Goal: Task Accomplishment & Management: Manage account settings

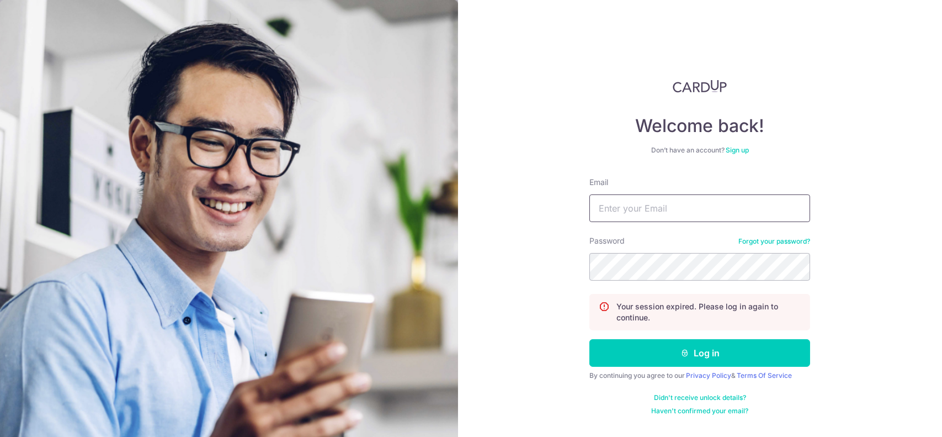
click at [617, 208] on input "Email" at bounding box center [699, 208] width 221 height 28
type input "[EMAIL_ADDRESS][DOMAIN_NAME]"
click at [589, 339] on button "Log in" at bounding box center [699, 353] width 221 height 28
click at [647, 207] on input "Email" at bounding box center [699, 208] width 221 height 28
type input "[EMAIL_ADDRESS][DOMAIN_NAME]"
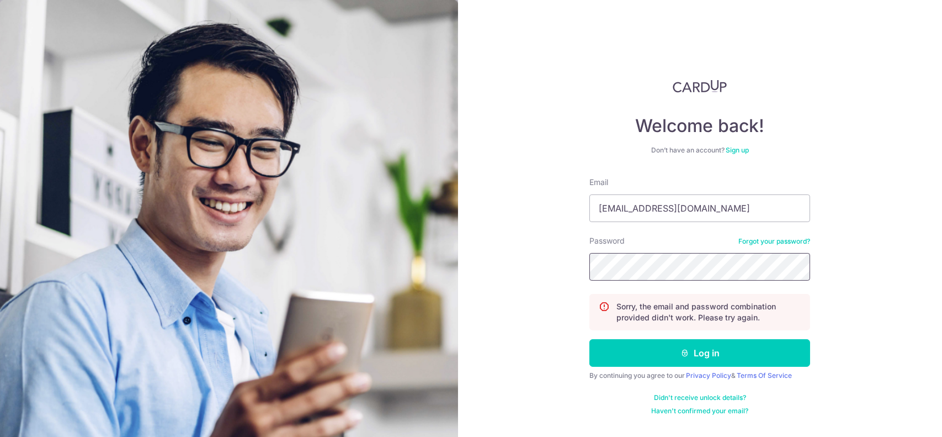
click at [589, 339] on button "Log in" at bounding box center [699, 353] width 221 height 28
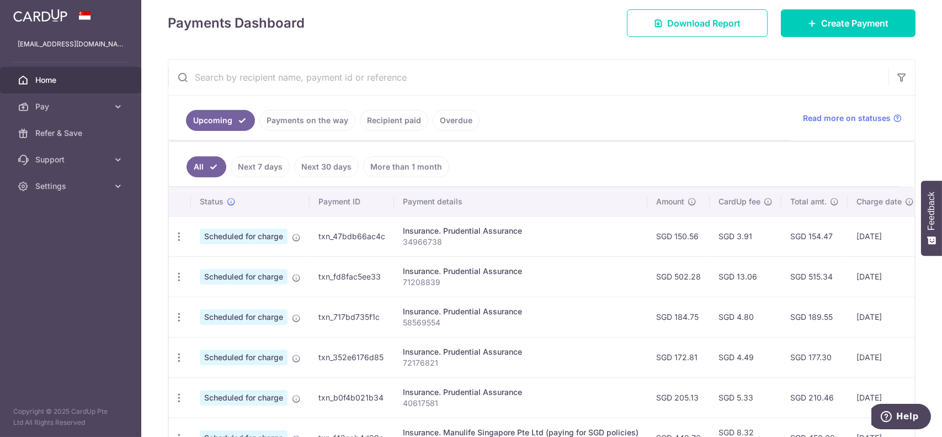
scroll to position [166, 0]
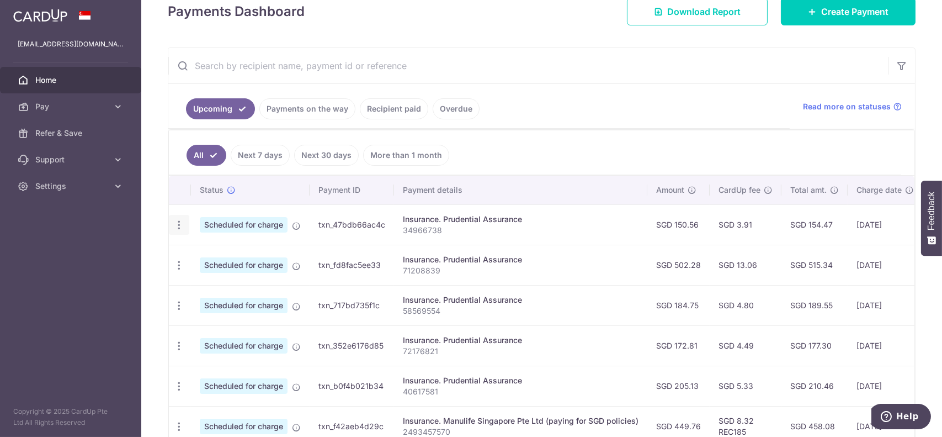
click at [179, 225] on icon "button" at bounding box center [179, 225] width 12 height 12
click at [220, 254] on span "Update payment" at bounding box center [237, 254] width 75 height 13
radio input "true"
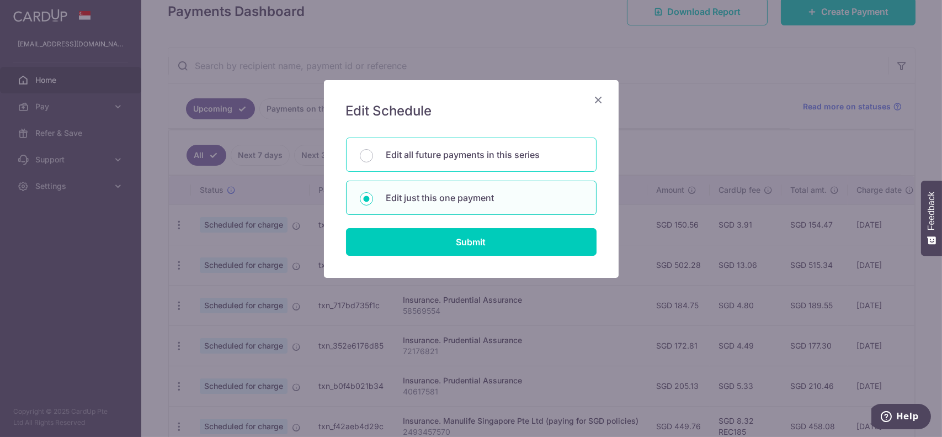
click at [415, 159] on p "Edit all future payments in this series" at bounding box center [484, 154] width 196 height 13
click at [373, 159] on input "Edit all future payments in this series" at bounding box center [366, 155] width 13 height 13
radio input "true"
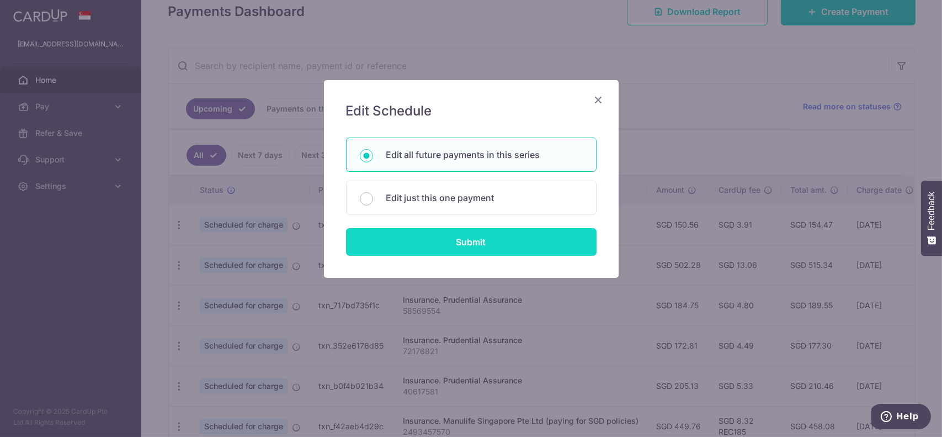
click at [419, 236] on input "Submit" at bounding box center [471, 242] width 251 height 28
radio input "true"
type input "150.56"
type input "34966738"
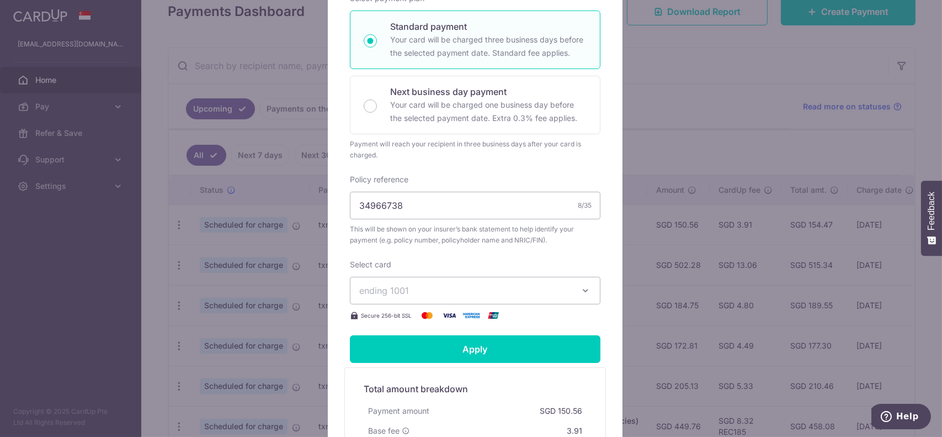
scroll to position [375, 0]
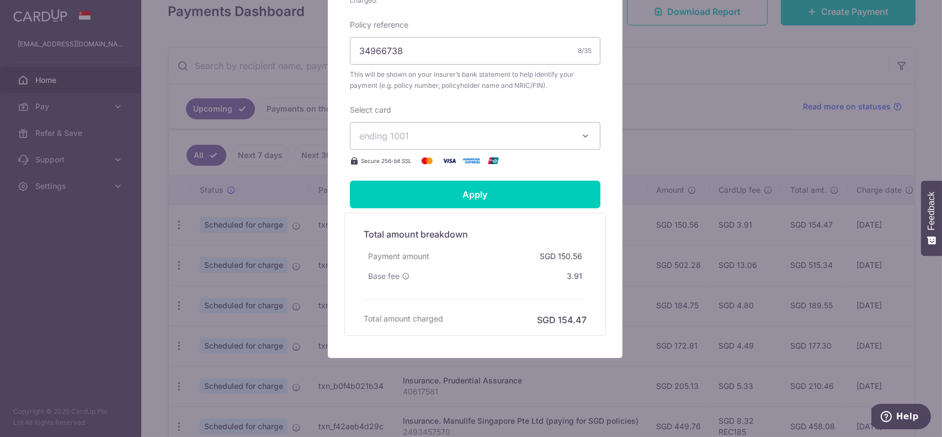
click at [585, 132] on icon "button" at bounding box center [585, 135] width 11 height 11
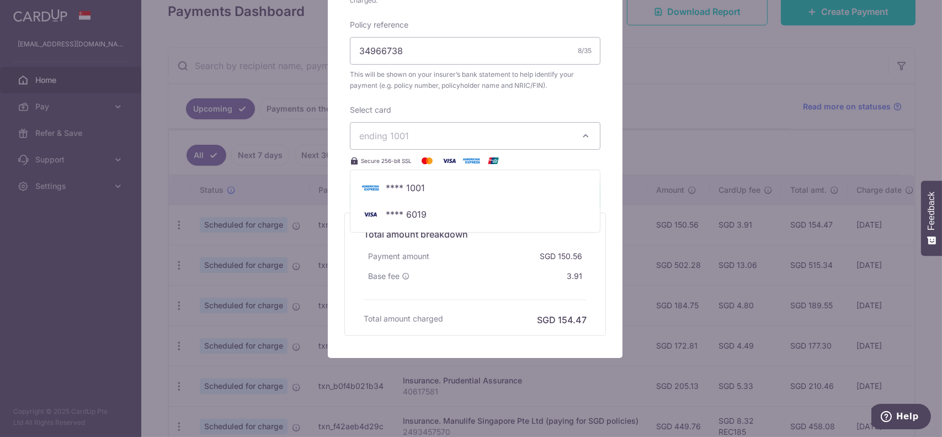
click at [585, 132] on icon "button" at bounding box center [585, 135] width 11 height 11
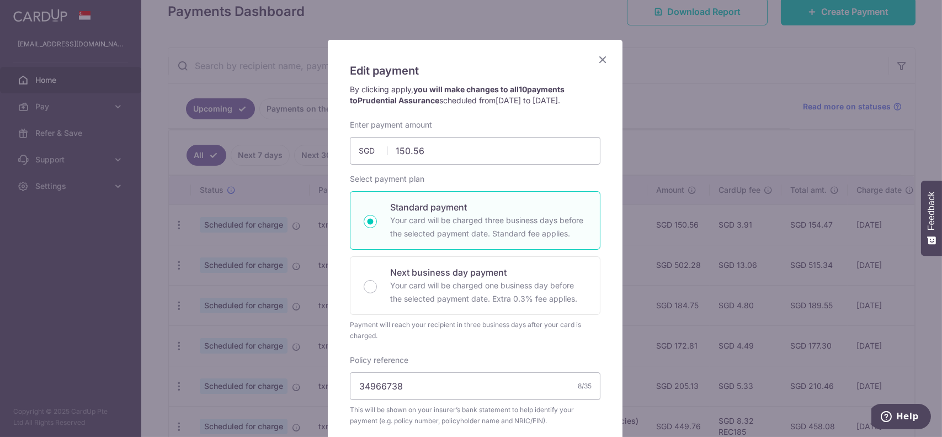
scroll to position [0, 0]
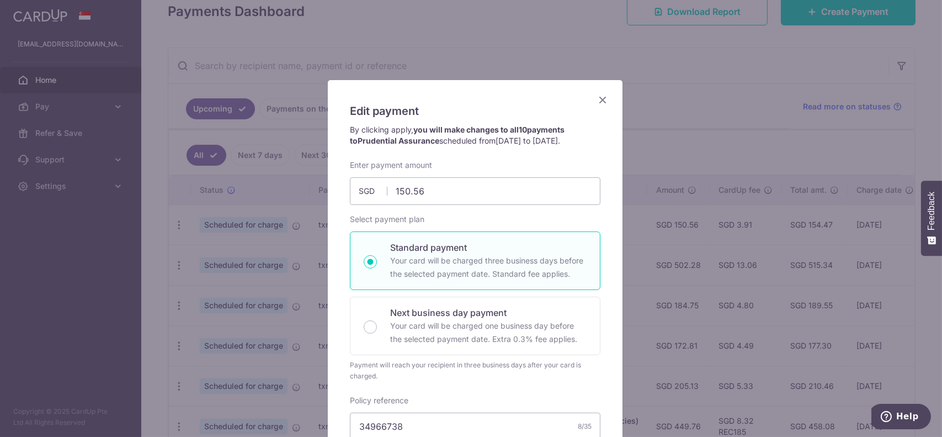
click at [603, 102] on icon "Close" at bounding box center [602, 100] width 13 height 14
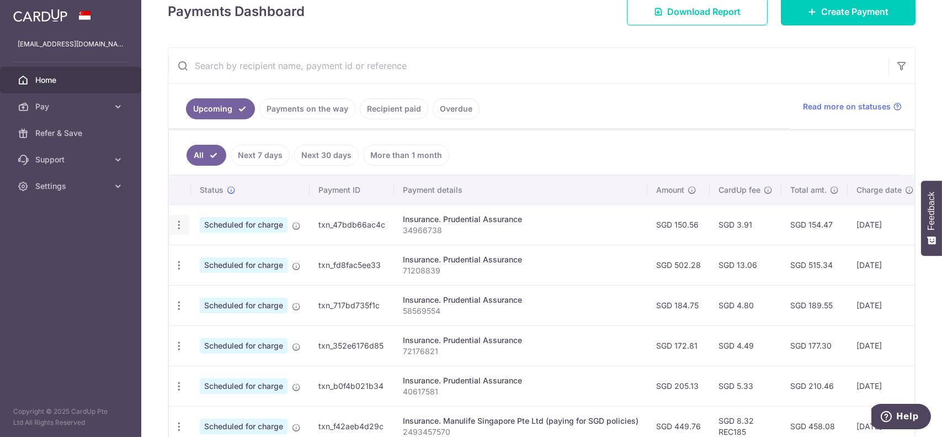
click at [182, 225] on icon "button" at bounding box center [179, 225] width 12 height 12
click at [379, 110] on link "Recipient paid" at bounding box center [394, 108] width 68 height 21
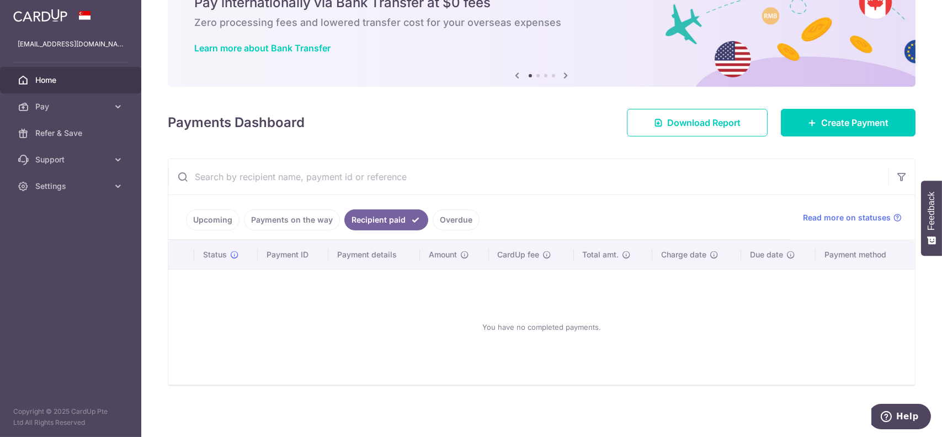
click at [439, 216] on link "Overdue" at bounding box center [456, 219] width 47 height 21
click at [317, 219] on link "Payments on the way" at bounding box center [292, 219] width 96 height 21
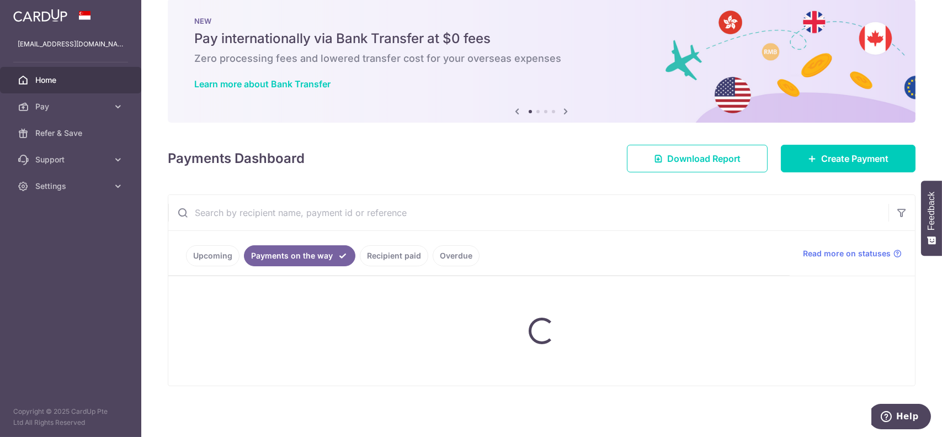
scroll to position [0, 0]
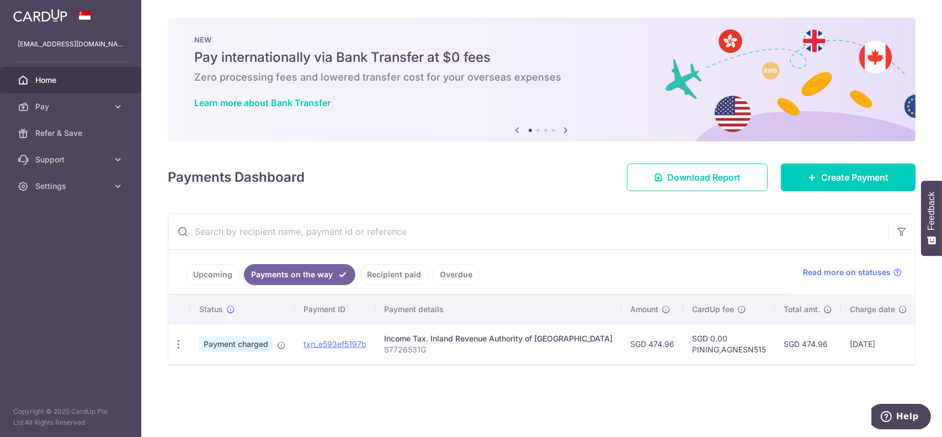
click at [230, 280] on link "Upcoming" at bounding box center [213, 274] width 54 height 21
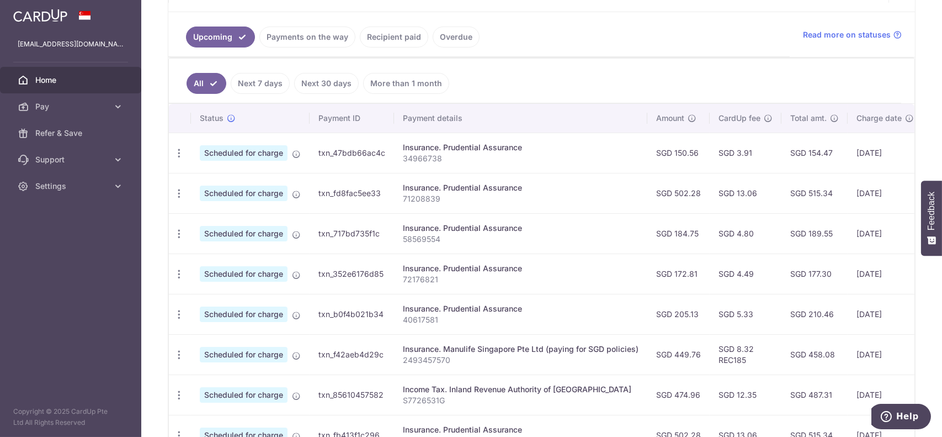
scroll to position [221, 0]
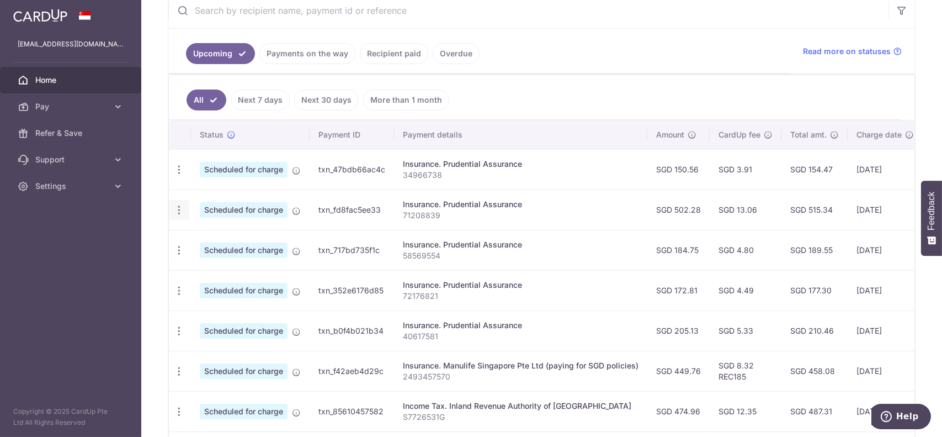
click at [178, 210] on icon "button" at bounding box center [179, 210] width 12 height 12
click at [230, 264] on span "Cancel payment" at bounding box center [238, 267] width 74 height 13
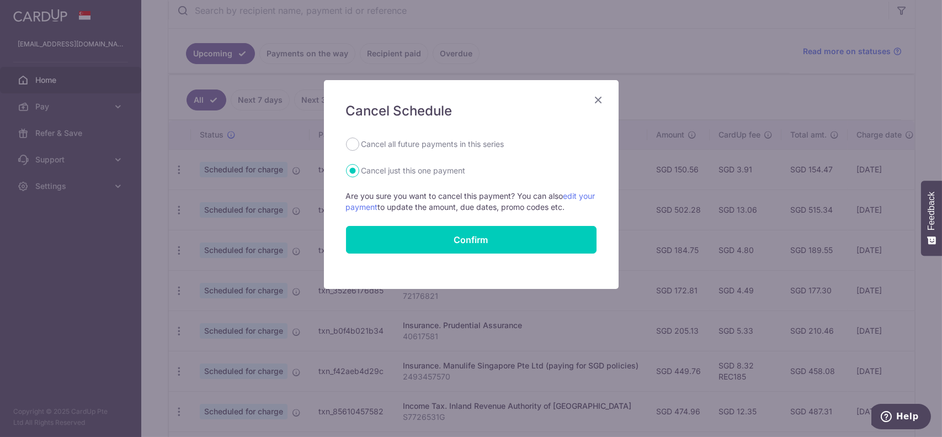
click at [360, 146] on div "Cancel all future payments in this series" at bounding box center [471, 143] width 251 height 13
click at [355, 148] on input "Cancel all future payments in this series" at bounding box center [352, 143] width 13 height 13
radio input "true"
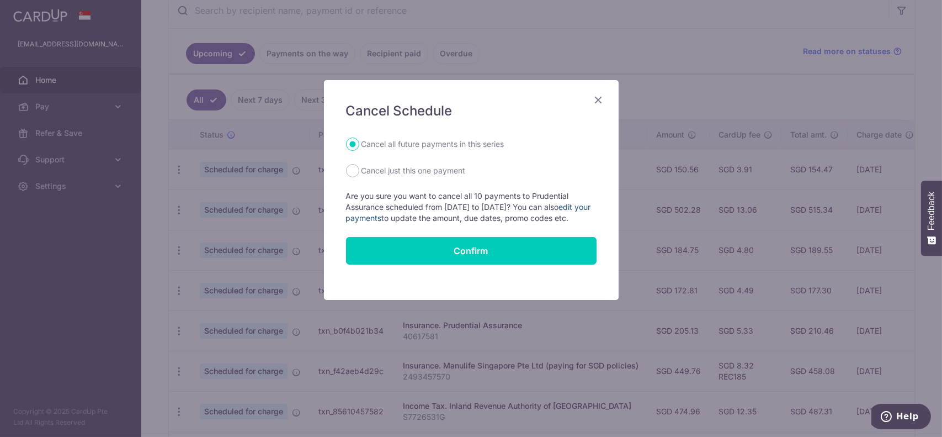
click at [417, 220] on link "edit your payments" at bounding box center [468, 212] width 245 height 20
click at [599, 98] on icon "Close" at bounding box center [598, 100] width 13 height 14
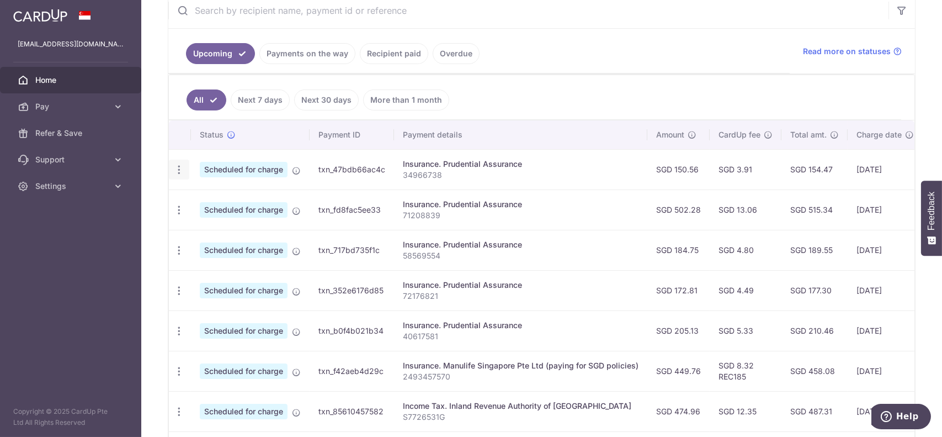
click at [181, 176] on div "Update payment Cancel payment" at bounding box center [179, 170] width 20 height 20
click at [182, 167] on icon "button" at bounding box center [179, 170] width 12 height 12
click at [232, 201] on span "Update payment" at bounding box center [237, 199] width 75 height 13
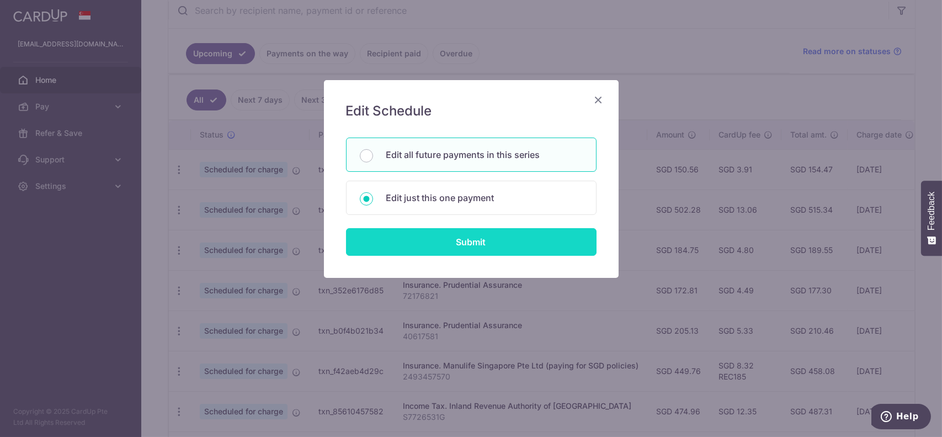
click at [433, 243] on input "Submit" at bounding box center [471, 242] width 251 height 28
radio input "true"
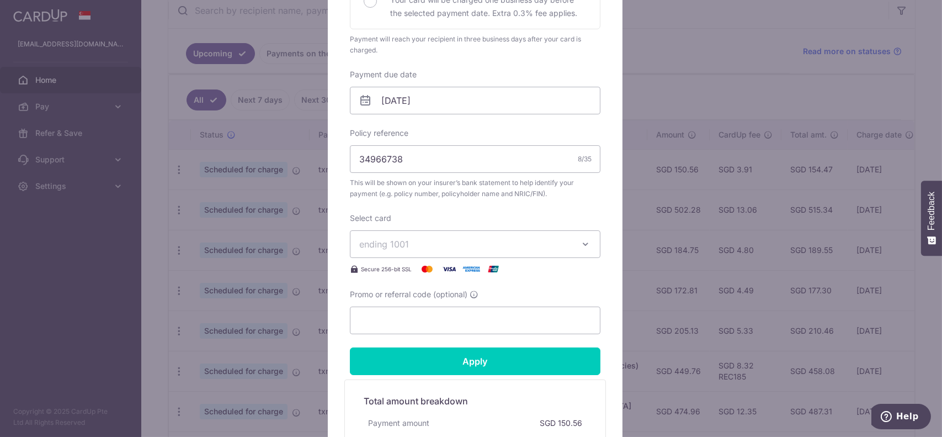
scroll to position [331, 0]
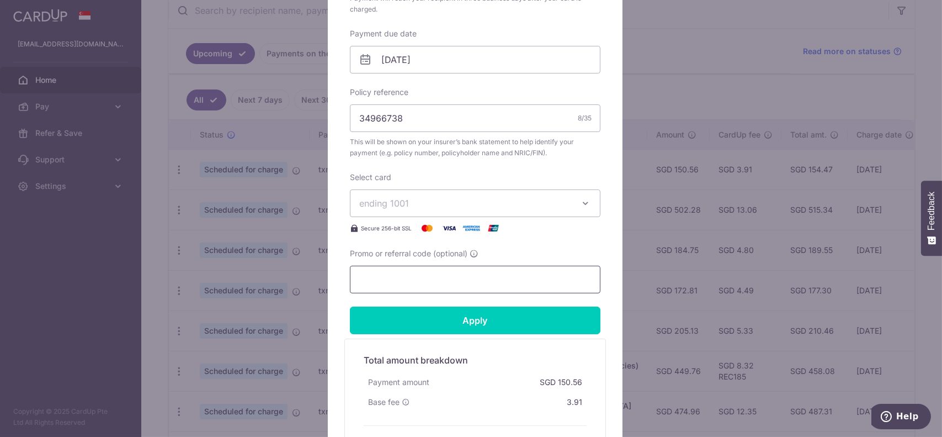
click at [408, 283] on input "Promo or referral code (optional)" at bounding box center [475, 279] width 251 height 28
paste input "25AMEX21"
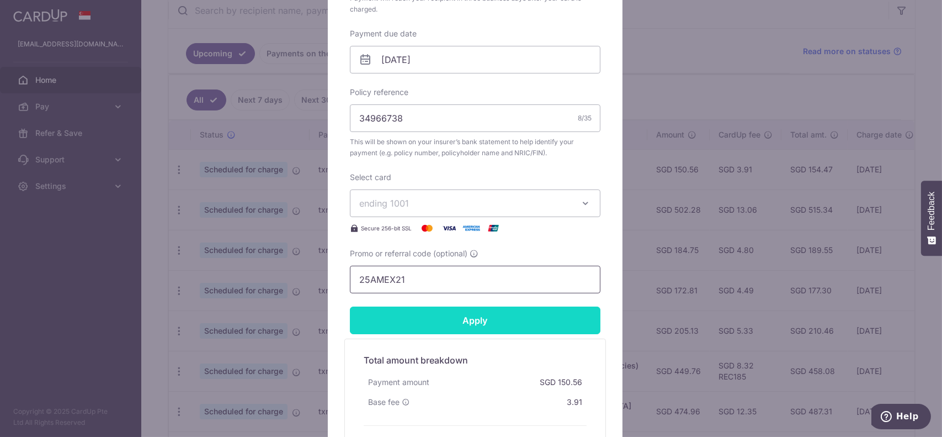
type input "25AMEX21"
click at [409, 315] on input "Apply" at bounding box center [475, 320] width 251 height 28
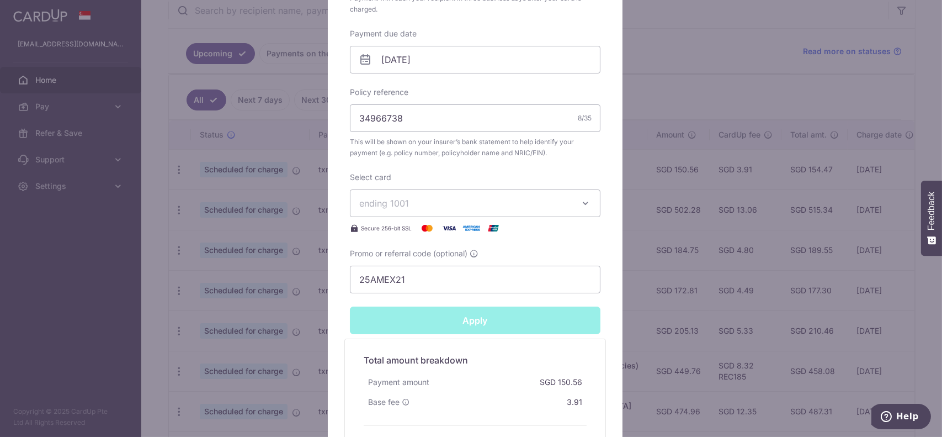
type input "Successfully Applied"
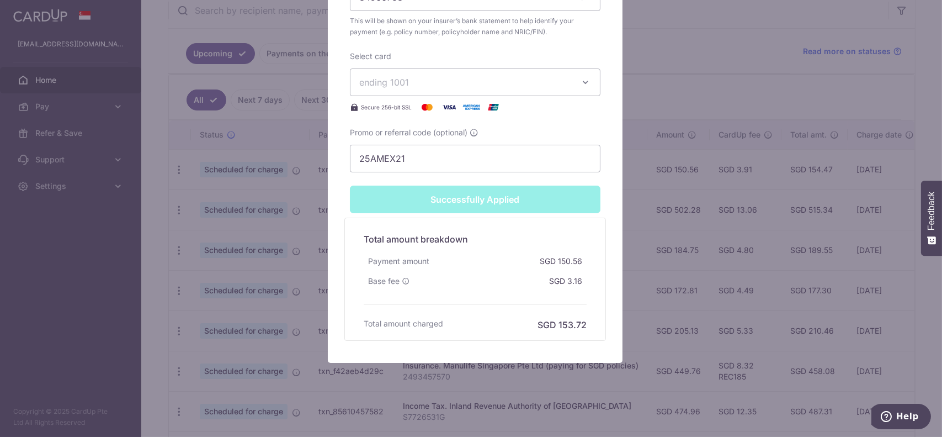
scroll to position [496, 0]
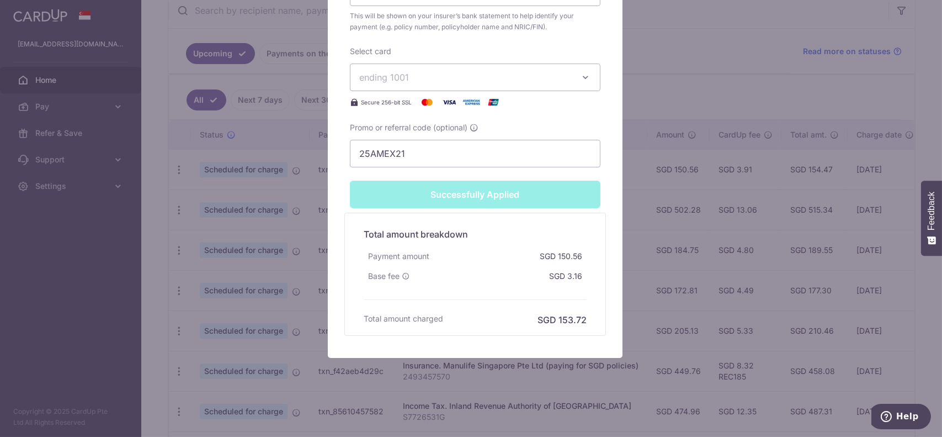
click at [249, 182] on div "Edit payment By clicking apply, you will make changes to all 10 payments to Pru…" at bounding box center [471, 218] width 942 height 437
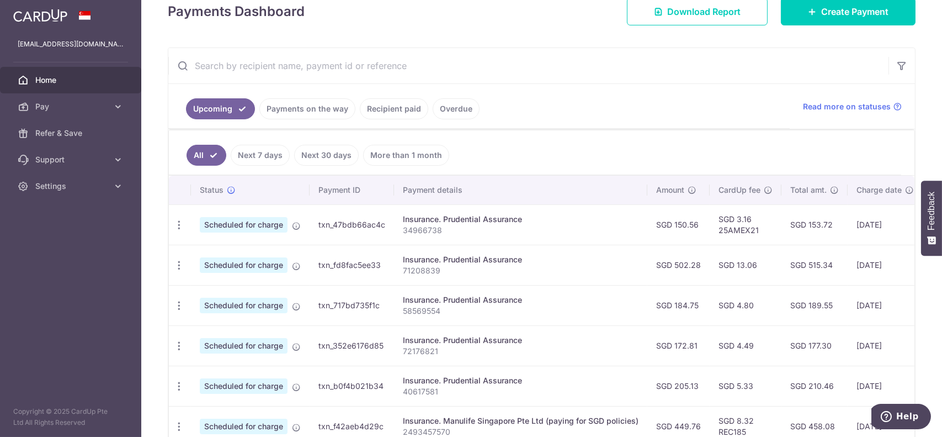
scroll to position [221, 0]
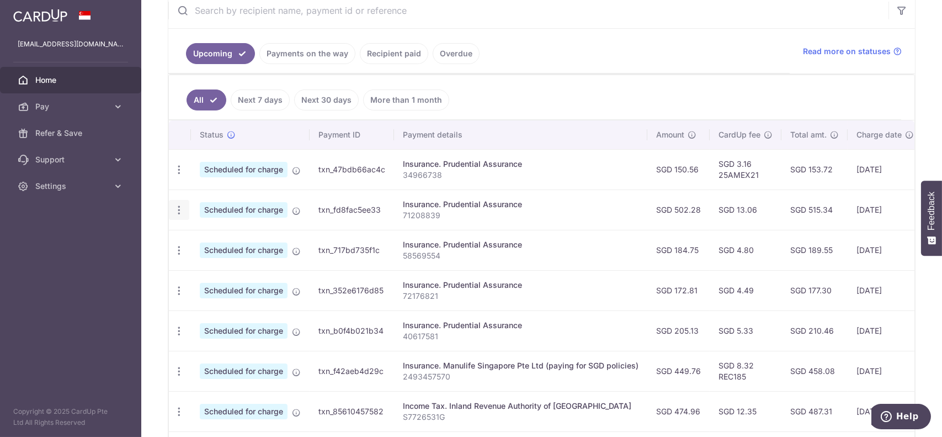
click at [178, 208] on icon "button" at bounding box center [179, 210] width 12 height 12
click at [242, 241] on span "Update payment" at bounding box center [237, 239] width 75 height 13
radio input "true"
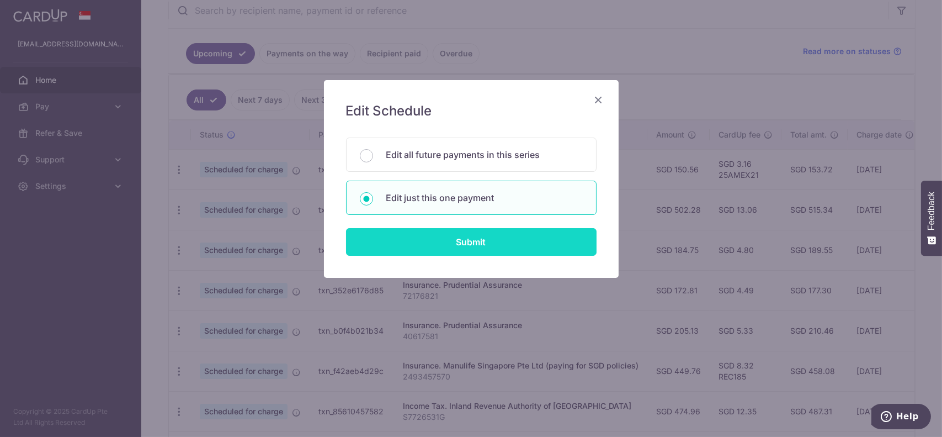
click at [428, 240] on input "Submit" at bounding box center [471, 242] width 251 height 28
radio input "true"
type input "502.28"
type input "[DATE]"
type input "71208839"
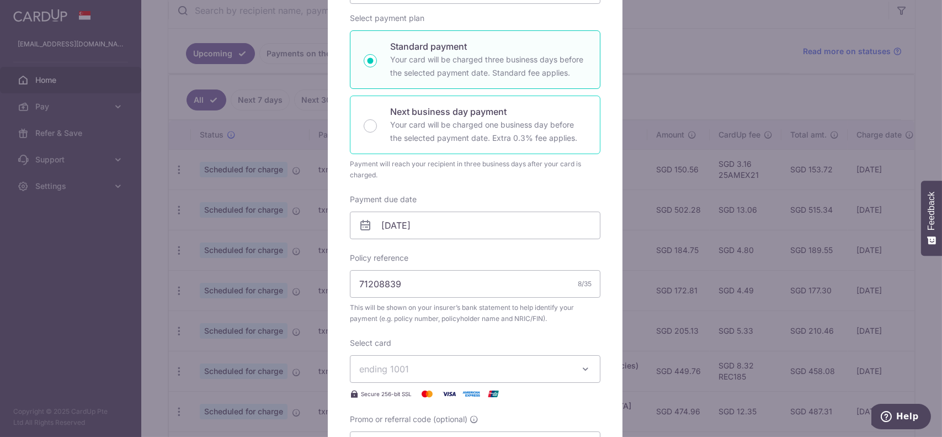
scroll to position [386, 0]
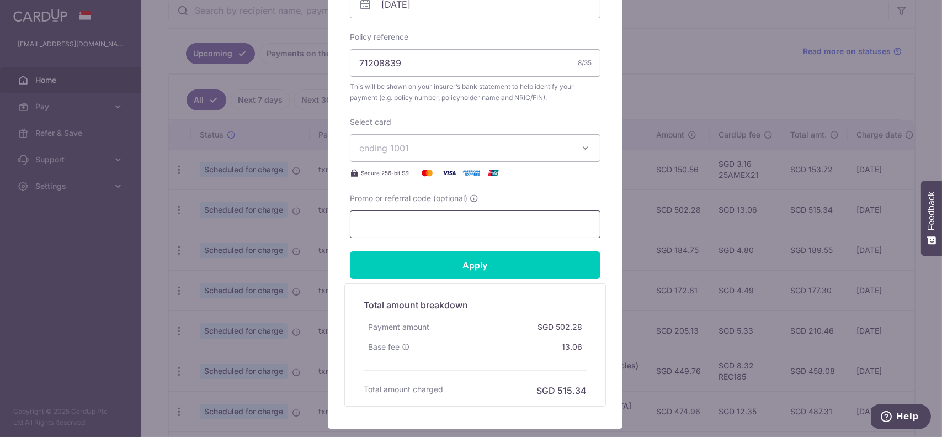
click at [402, 220] on input "Promo or referral code (optional)" at bounding box center [475, 224] width 251 height 28
paste input "25AMEX21"
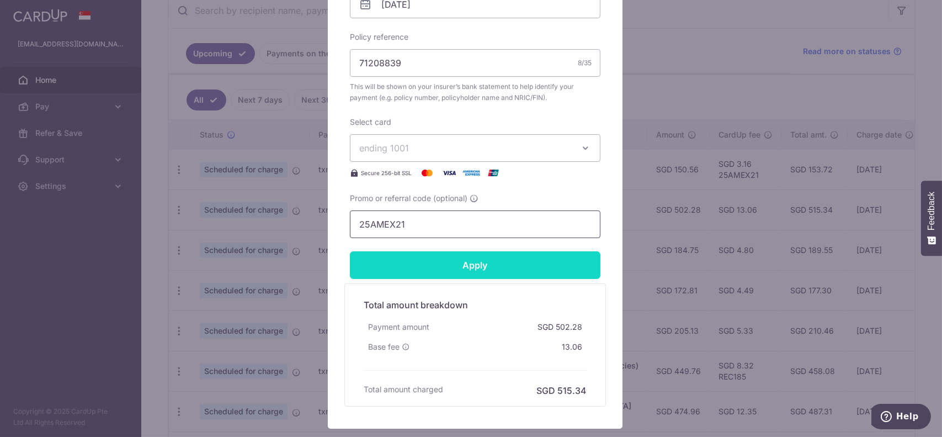
type input "25AMEX21"
click at [418, 263] on input "Apply" at bounding box center [475, 265] width 251 height 28
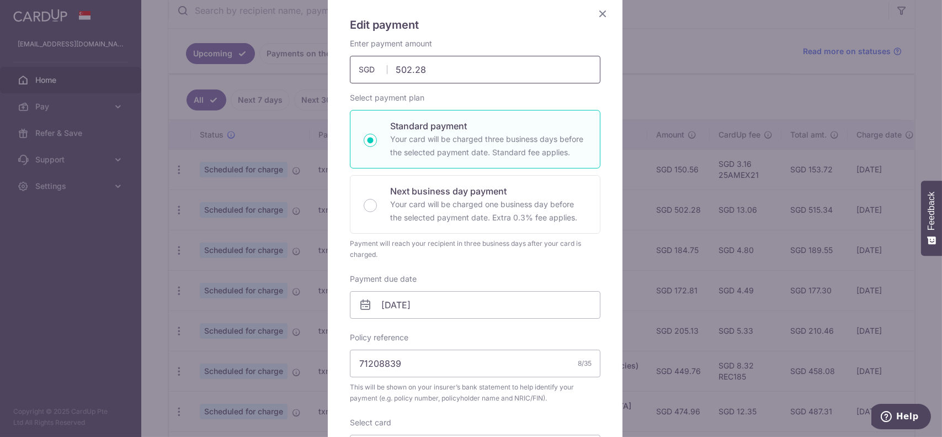
scroll to position [31, 0]
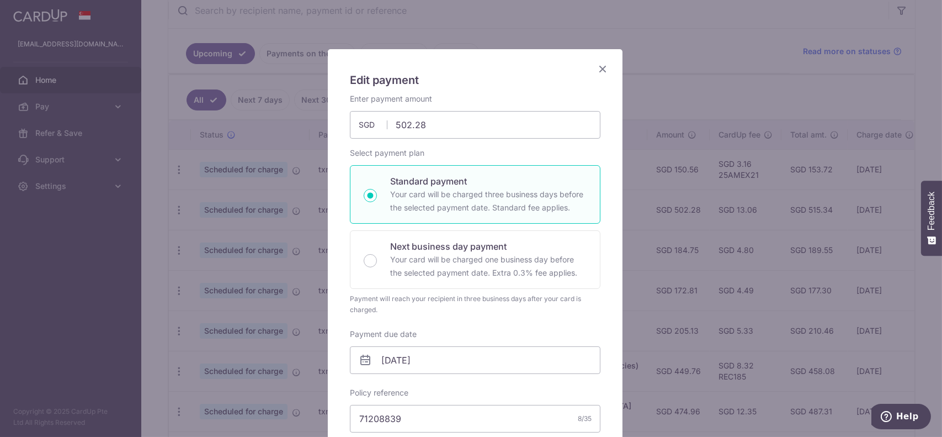
click at [596, 70] on icon "Close" at bounding box center [602, 69] width 13 height 14
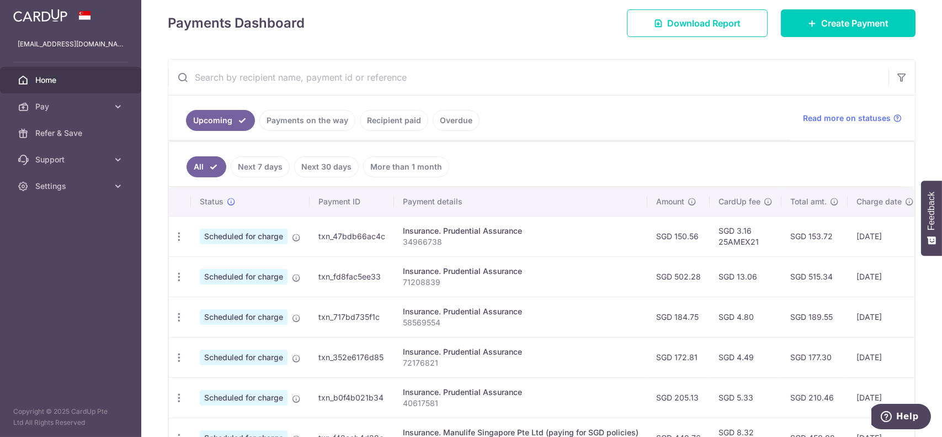
scroll to position [166, 0]
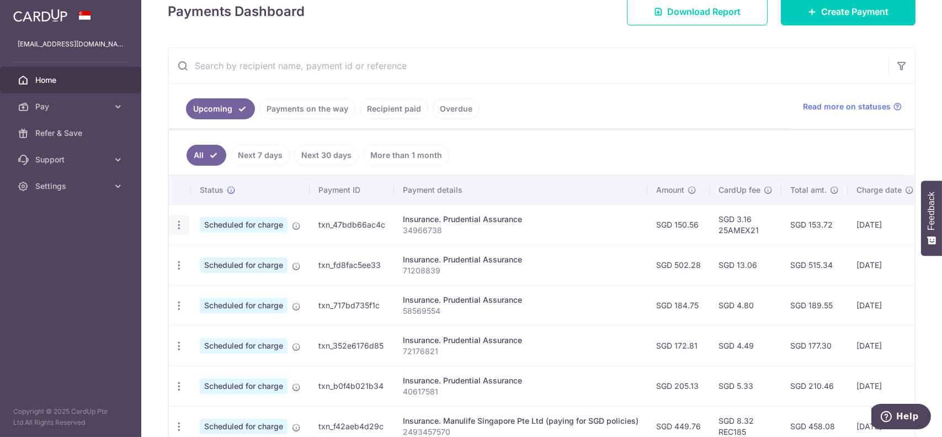
click at [181, 226] on icon "button" at bounding box center [179, 225] width 12 height 12
click at [214, 256] on span "Update payment" at bounding box center [237, 254] width 75 height 13
radio input "true"
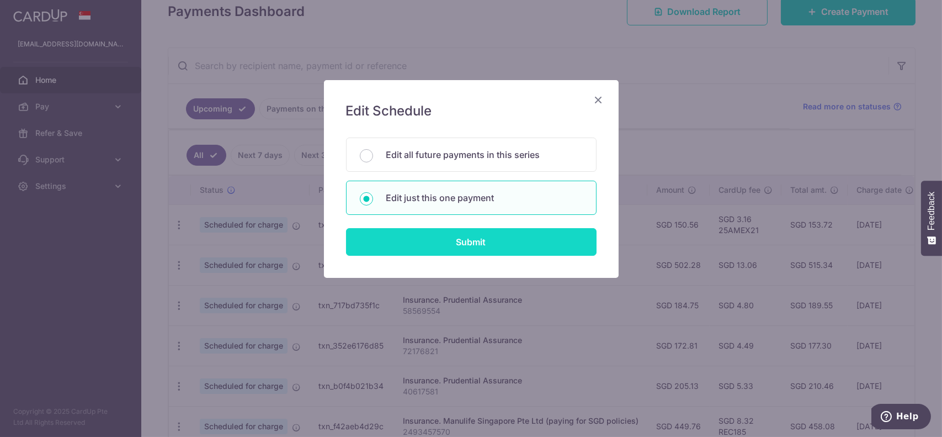
click at [417, 245] on input "Submit" at bounding box center [471, 242] width 251 height 28
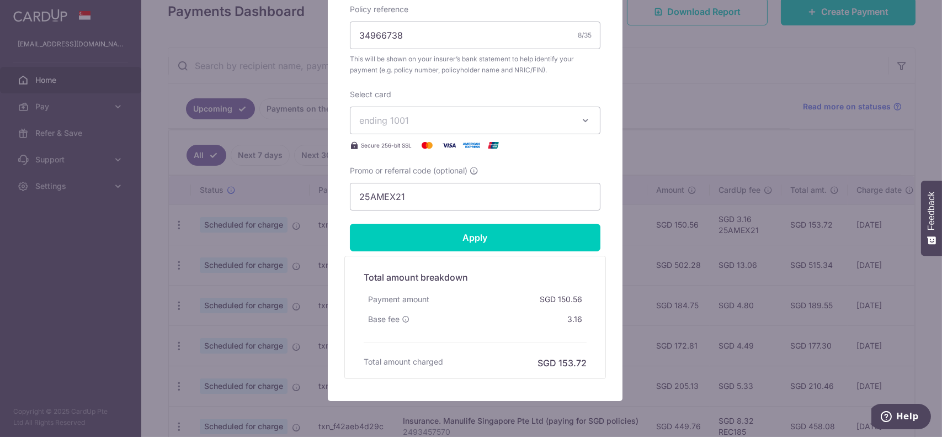
scroll to position [457, 0]
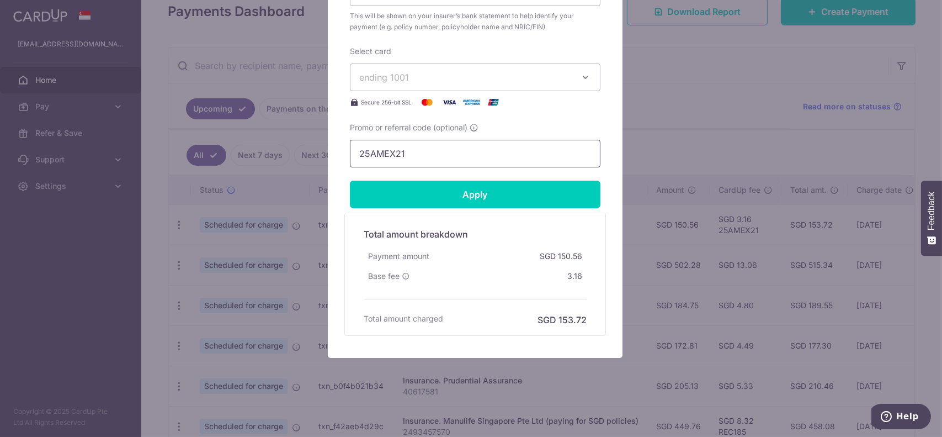
drag, startPoint x: 413, startPoint y: 146, endPoint x: 273, endPoint y: 146, distance: 140.2
click at [273, 146] on div "Edit payment By clicking apply, you will make changes to all payments to Pruden…" at bounding box center [471, 218] width 942 height 437
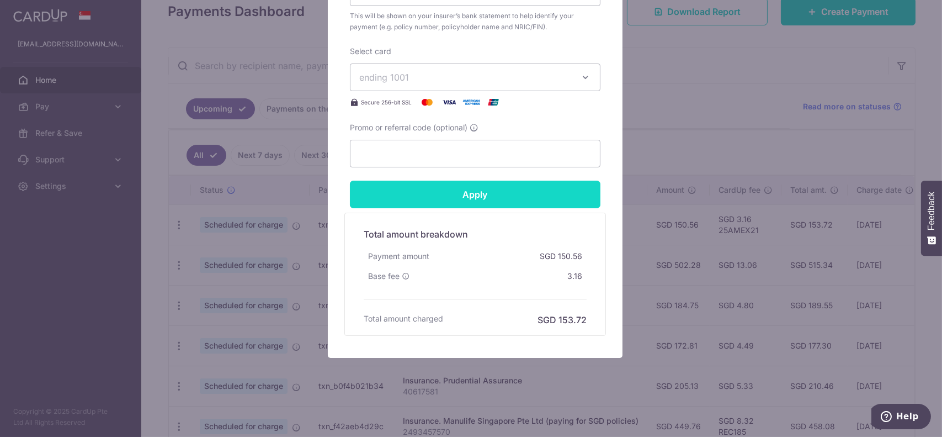
click at [433, 205] on input "Apply" at bounding box center [475, 194] width 251 height 28
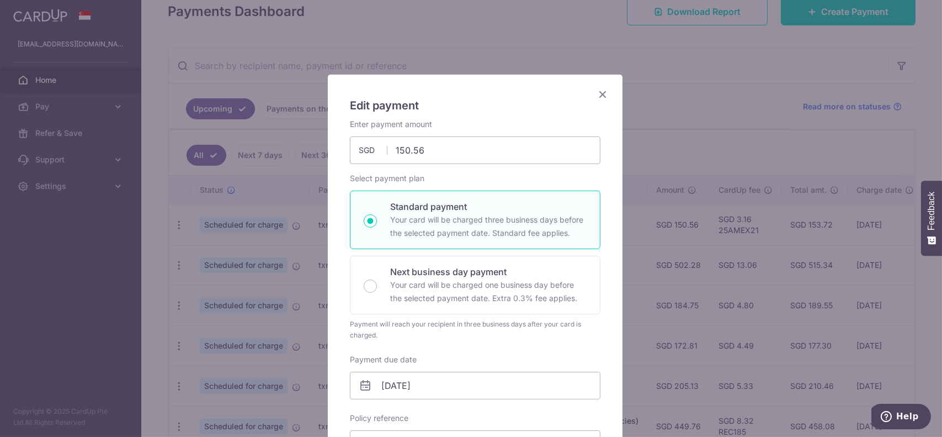
scroll to position [0, 0]
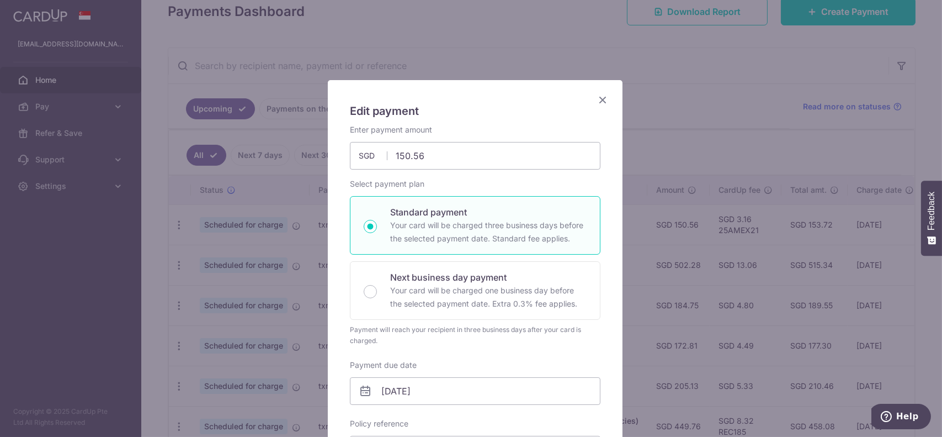
click at [597, 97] on icon "Close" at bounding box center [602, 100] width 13 height 14
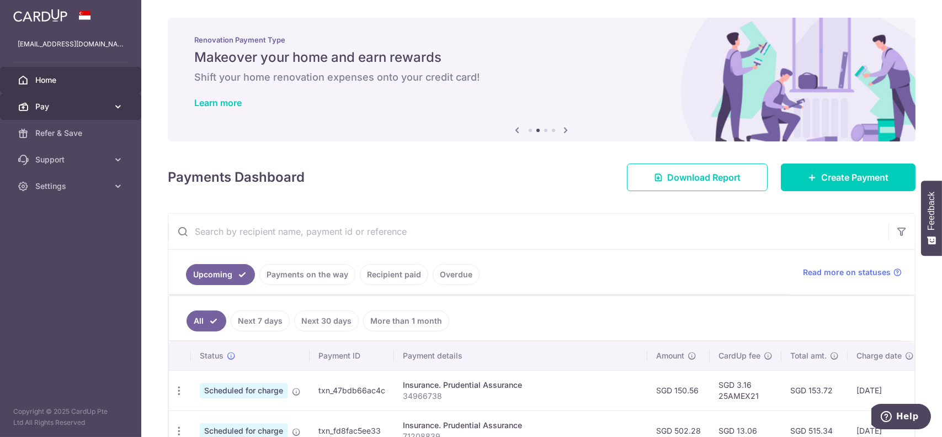
click at [113, 101] on icon at bounding box center [118, 106] width 11 height 11
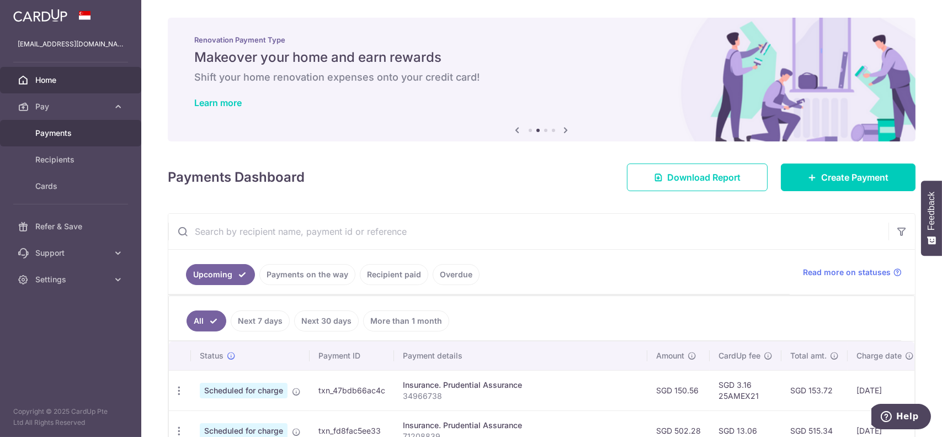
click at [84, 130] on span "Payments" at bounding box center [71, 133] width 73 height 11
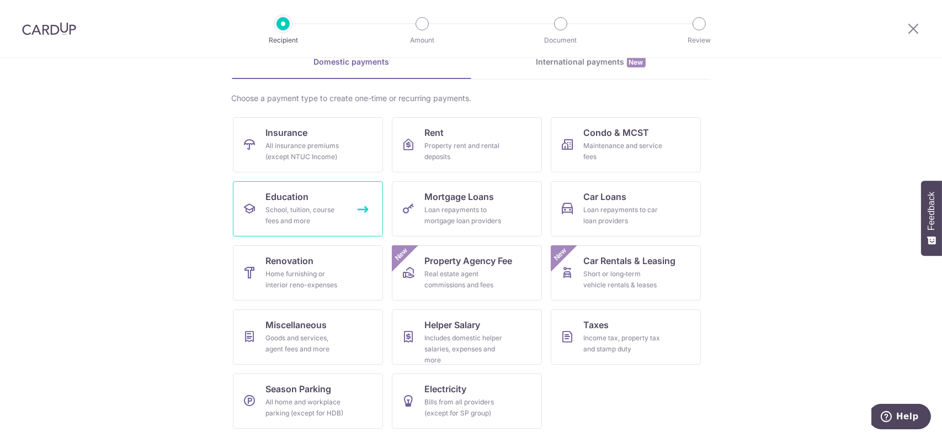
scroll to position [57, 0]
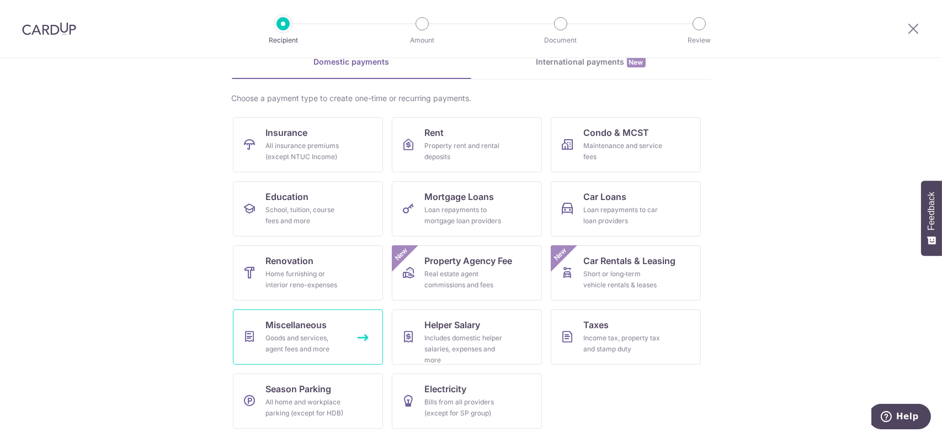
click at [342, 339] on div "Goods and services, agent fees and more" at bounding box center [305, 343] width 79 height 22
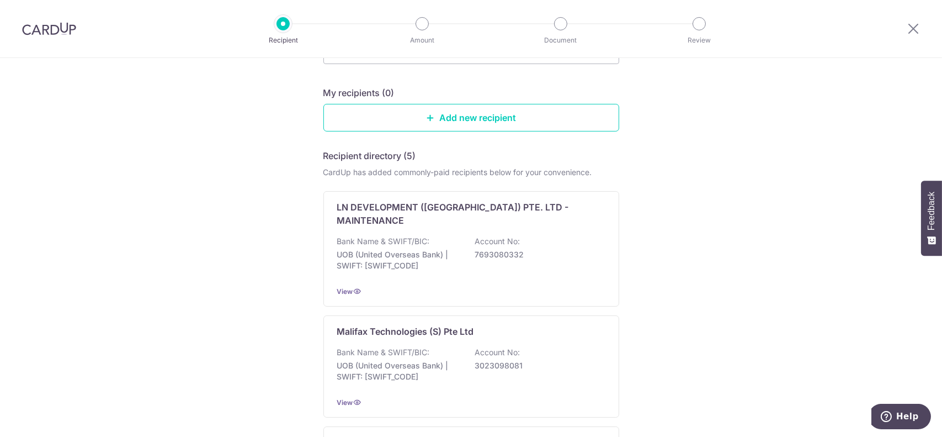
scroll to position [55, 0]
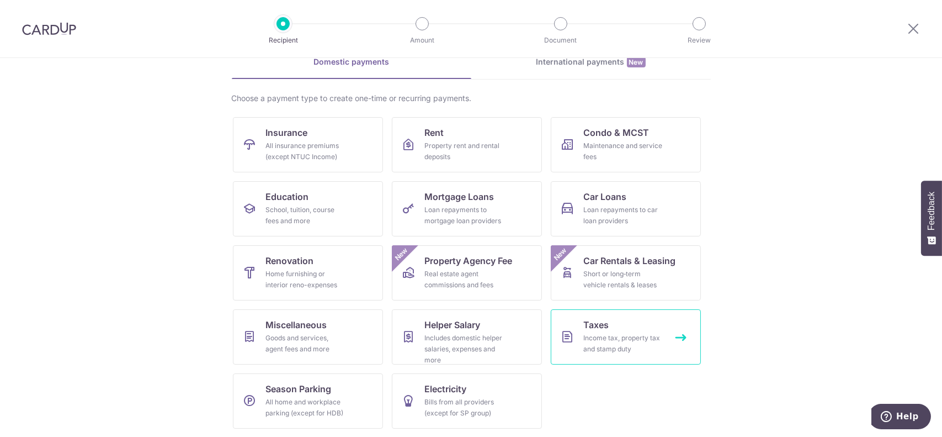
scroll to position [57, 0]
click at [476, 397] on div "Bills from all providers (except for SP group)" at bounding box center [464, 407] width 79 height 22
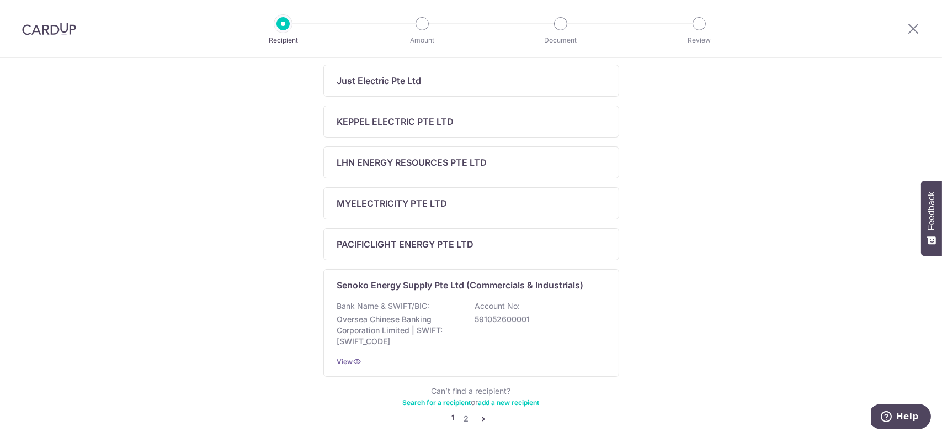
scroll to position [438, 0]
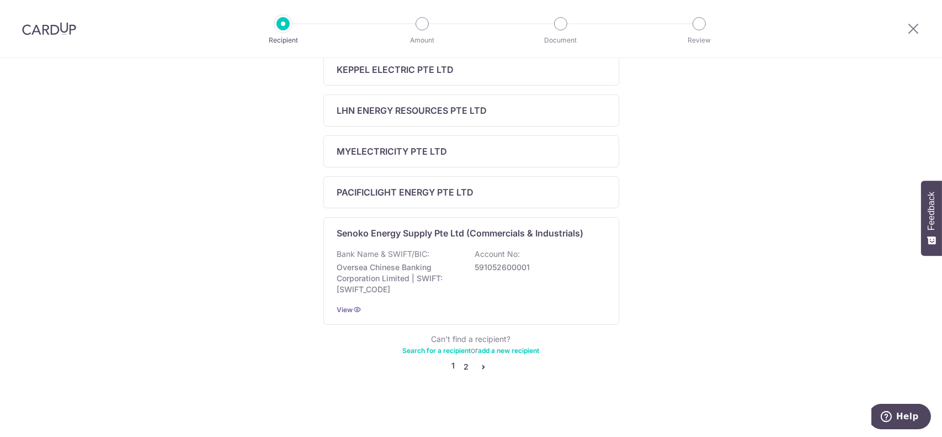
click at [461, 363] on link "2" at bounding box center [466, 366] width 13 height 13
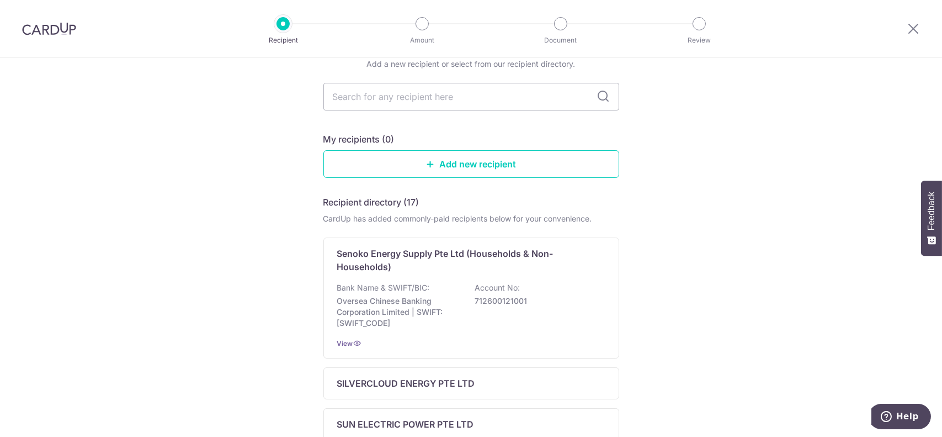
scroll to position [0, 0]
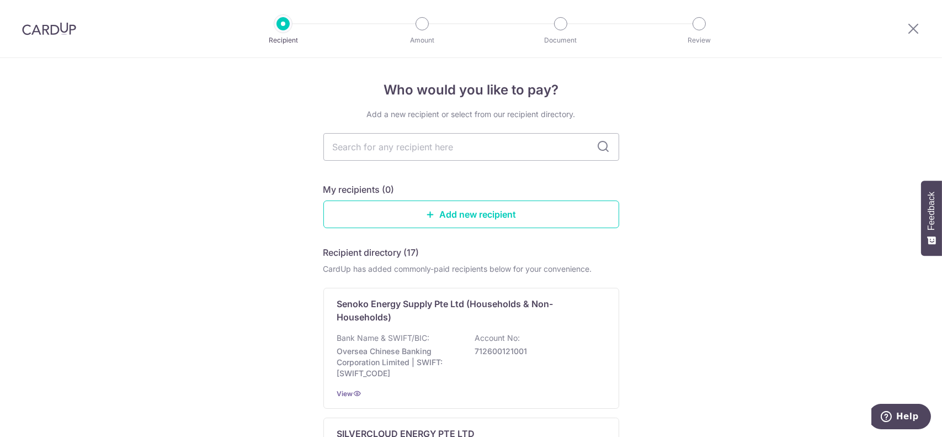
click at [64, 30] on img at bounding box center [49, 28] width 54 height 13
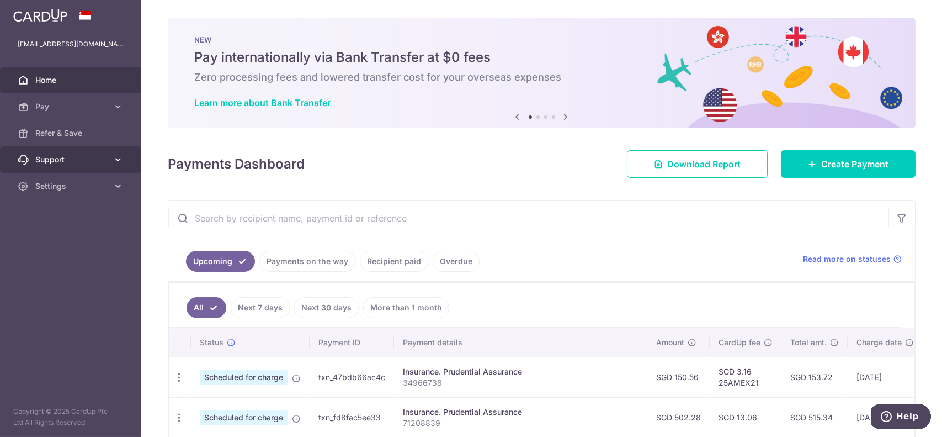
click at [110, 158] on link "Support" at bounding box center [70, 159] width 141 height 26
click at [118, 192] on link "Settings" at bounding box center [70, 186] width 141 height 26
click at [118, 192] on icon at bounding box center [118, 185] width 11 height 11
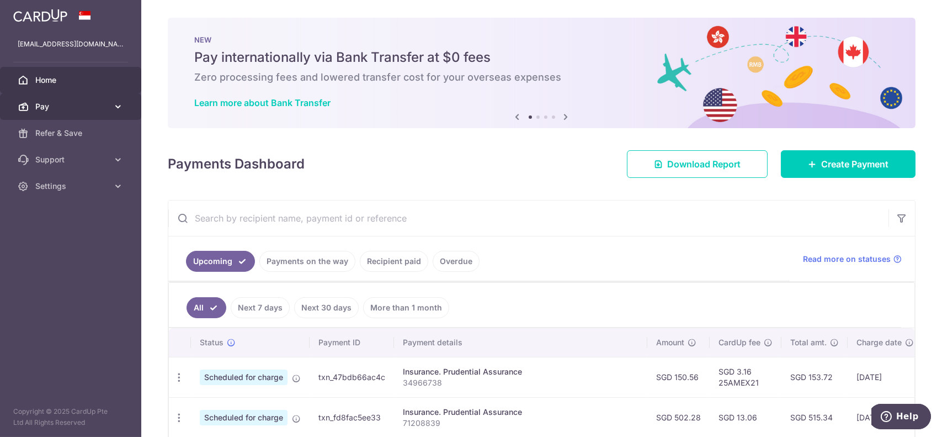
click at [121, 105] on icon at bounding box center [118, 106] width 11 height 11
